Goal: Register for event/course

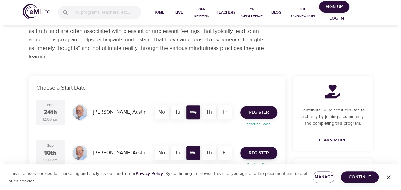
scroll to position [75, 0]
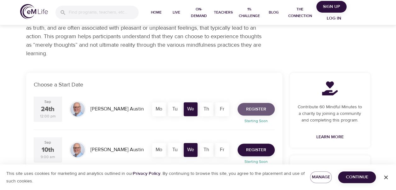
click at [259, 107] on span "Register" at bounding box center [256, 109] width 20 height 8
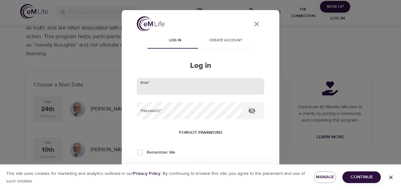
click at [195, 85] on input "email" at bounding box center [200, 86] width 127 height 17
type input "[EMAIL_ADDRESS][DOMAIN_NAME]"
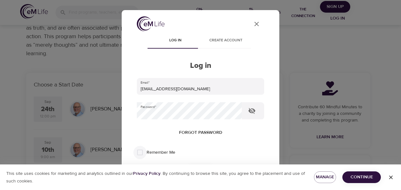
click at [138, 151] on input "Remember Me" at bounding box center [139, 152] width 13 height 13
checkbox input "true"
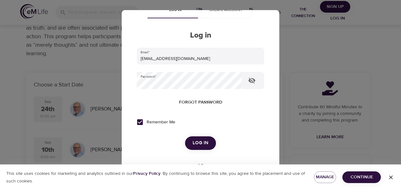
scroll to position [35, 0]
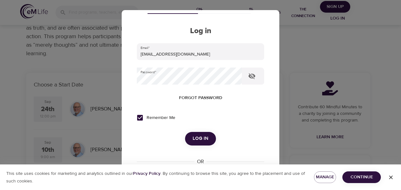
click at [193, 139] on span "Log in" at bounding box center [201, 138] width 16 height 8
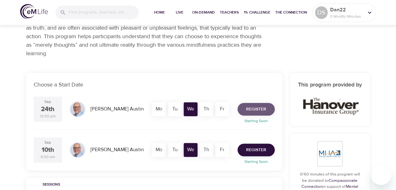
click at [259, 110] on span "Register" at bounding box center [256, 109] width 20 height 8
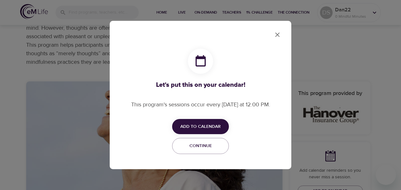
checkbox input "true"
click at [201, 123] on span "Add to Calendar" at bounding box center [200, 127] width 40 height 8
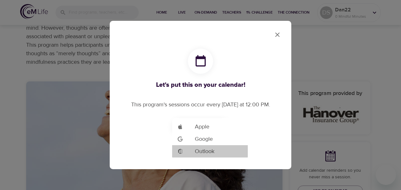
click at [197, 150] on span "Outlook" at bounding box center [205, 151] width 20 height 9
